Goal: Information Seeking & Learning: Learn about a topic

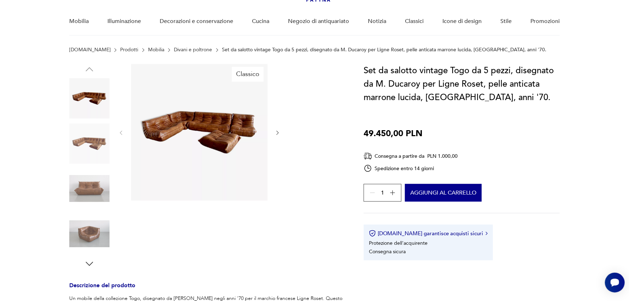
scroll to position [70, 0]
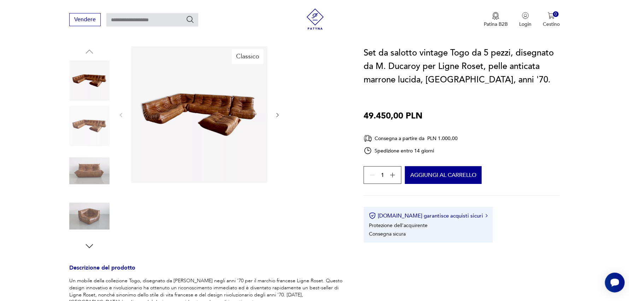
click at [91, 241] on icon "button" at bounding box center [89, 246] width 11 height 11
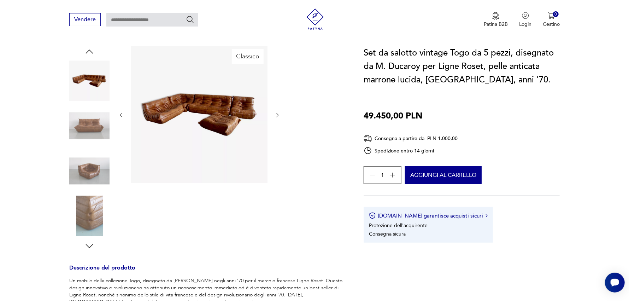
click at [91, 241] on icon "button" at bounding box center [89, 246] width 11 height 11
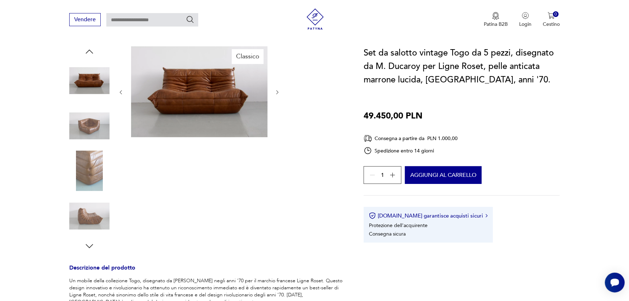
click at [82, 241] on div at bounding box center [89, 148] width 40 height 205
click at [89, 245] on icon "button" at bounding box center [89, 246] width 11 height 11
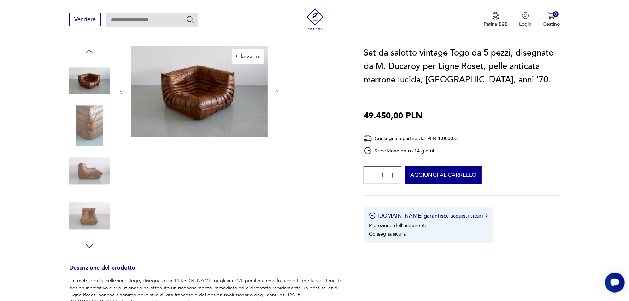
click at [89, 245] on icon "button" at bounding box center [89, 246] width 11 height 11
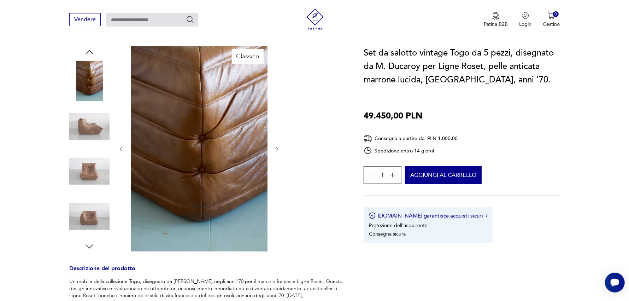
click at [89, 245] on icon "button" at bounding box center [89, 246] width 11 height 11
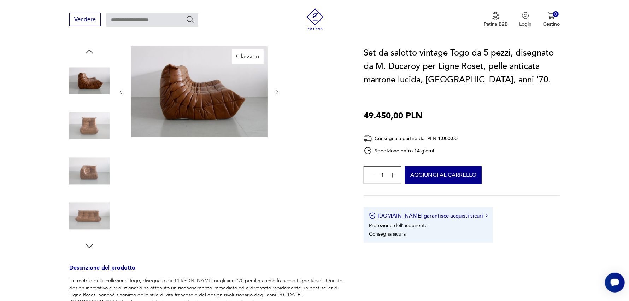
click at [89, 245] on icon "button" at bounding box center [89, 246] width 11 height 11
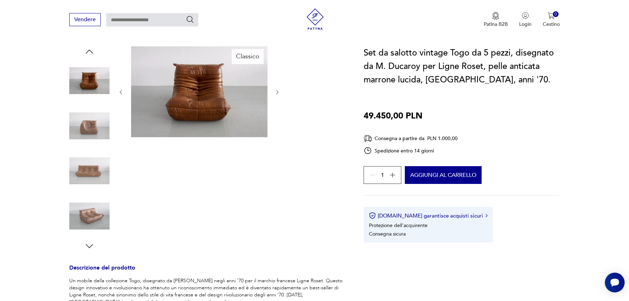
click at [89, 245] on icon "button" at bounding box center [89, 246] width 11 height 11
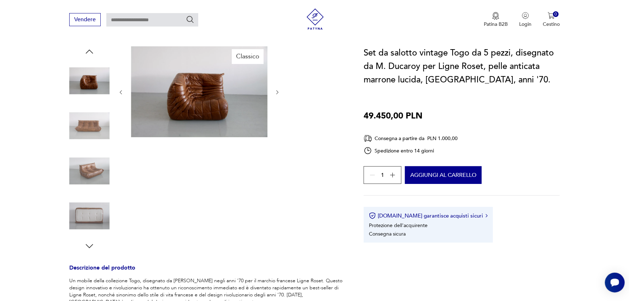
click at [89, 245] on icon "button" at bounding box center [89, 246] width 11 height 11
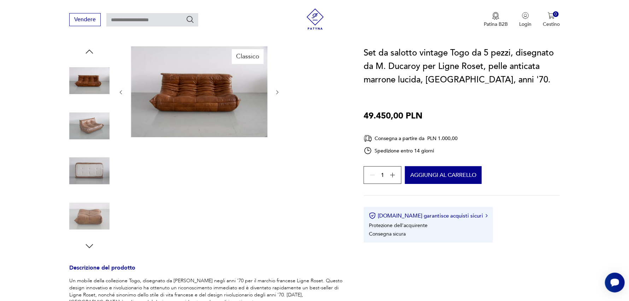
click at [275, 90] on icon "button" at bounding box center [277, 92] width 6 height 6
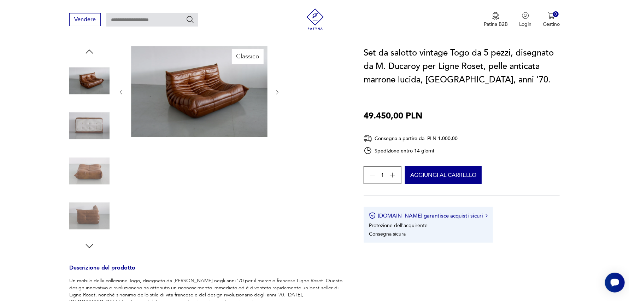
click at [275, 90] on icon "button" at bounding box center [277, 92] width 6 height 6
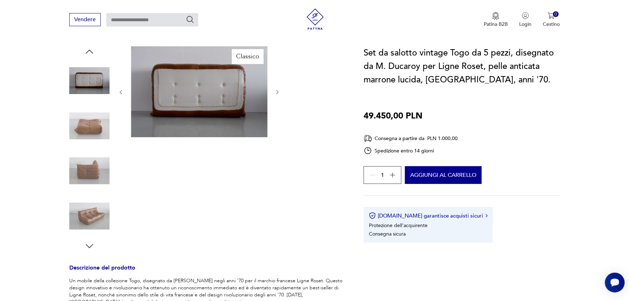
click at [275, 90] on icon "button" at bounding box center [277, 92] width 6 height 6
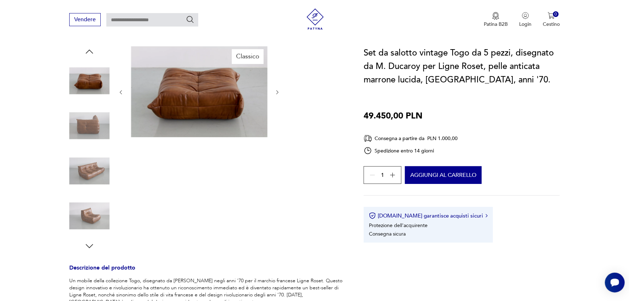
click at [275, 90] on icon "button" at bounding box center [277, 92] width 6 height 6
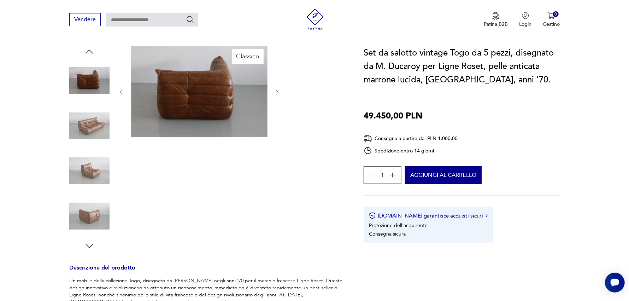
click at [275, 90] on icon "button" at bounding box center [277, 92] width 6 height 6
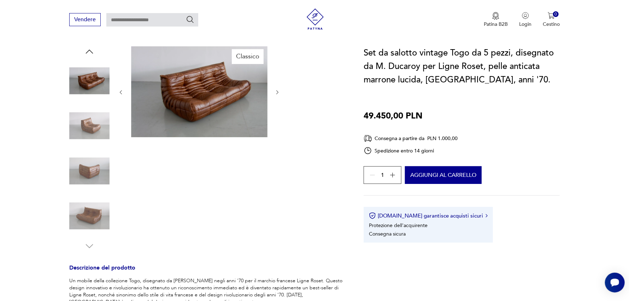
click at [275, 90] on icon "button" at bounding box center [277, 92] width 6 height 6
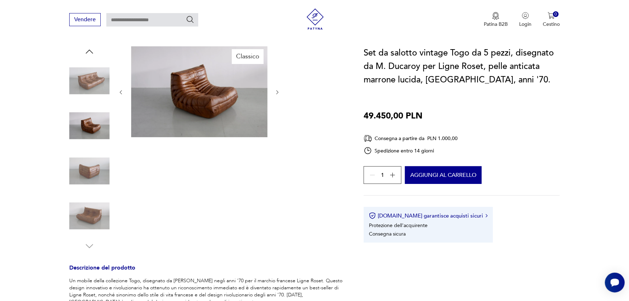
click at [275, 90] on icon "button" at bounding box center [277, 92] width 6 height 6
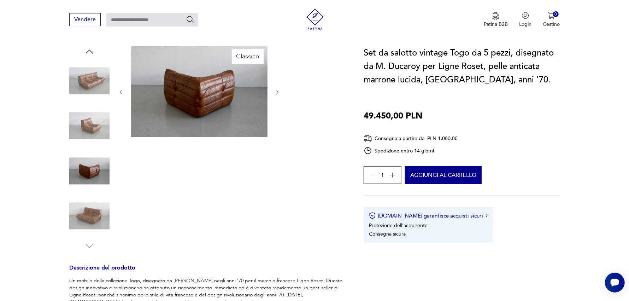
click at [275, 90] on icon "button" at bounding box center [277, 92] width 6 height 6
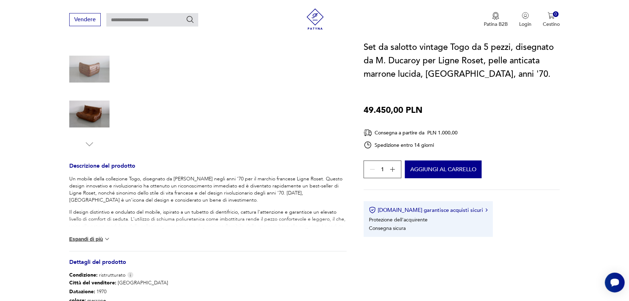
scroll to position [176, 0]
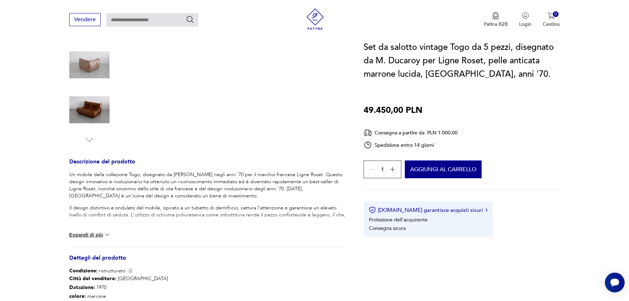
click at [93, 232] on font "Espandi di più" at bounding box center [86, 235] width 34 height 6
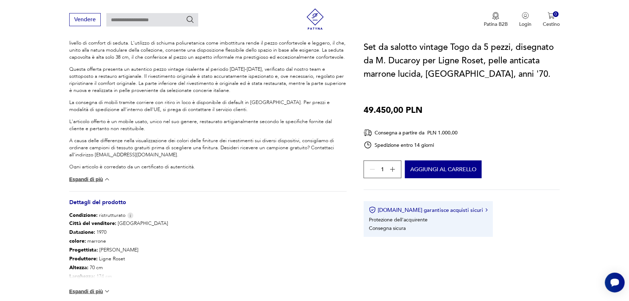
scroll to position [389, 0]
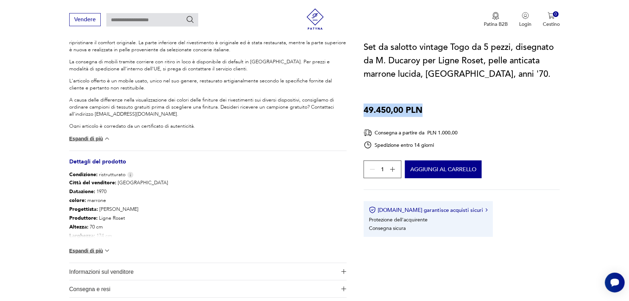
drag, startPoint x: 363, startPoint y: 107, endPoint x: 428, endPoint y: 97, distance: 65.3
click at [428, 97] on div "Set da salotto vintage Togo da 5 pezzi, disegnato da M. Ducaroy per Ligne Roset…" at bounding box center [461, 139] width 196 height 196
copy font "49.450,00 PLN"
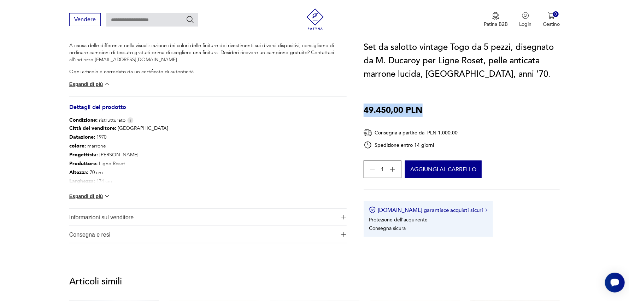
scroll to position [494, 0]
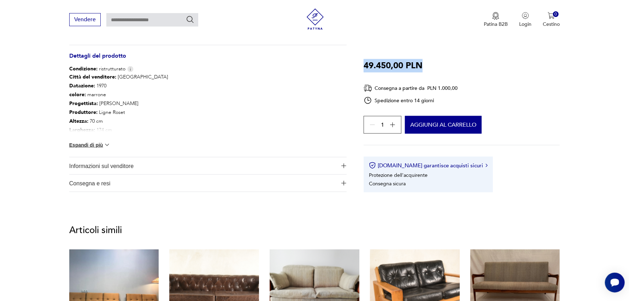
click at [106, 145] on img at bounding box center [106, 144] width 7 height 7
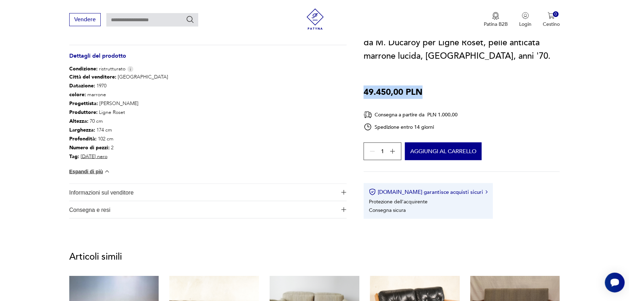
click at [138, 186] on span "Informazioni sul venditore" at bounding box center [203, 192] width 268 height 17
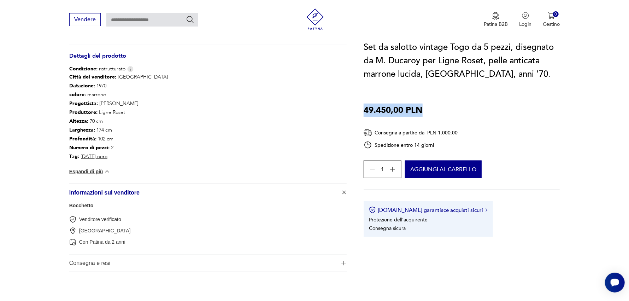
click at [178, 263] on span "Consegna e resi" at bounding box center [203, 262] width 268 height 17
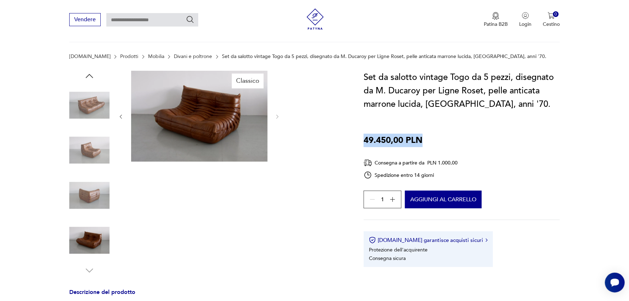
scroll to position [106, 0]
